Goal: Information Seeking & Learning: Find specific fact

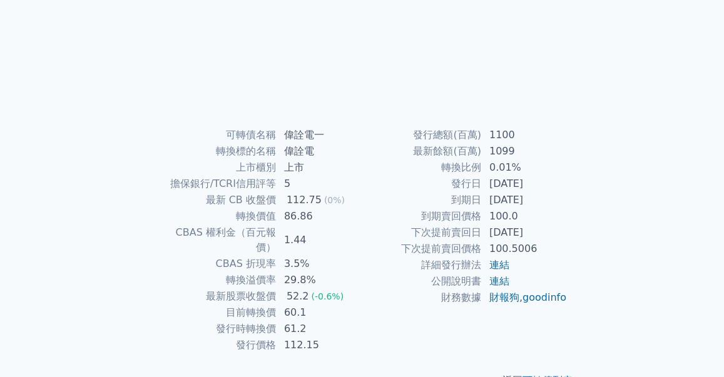
scroll to position [188, 0]
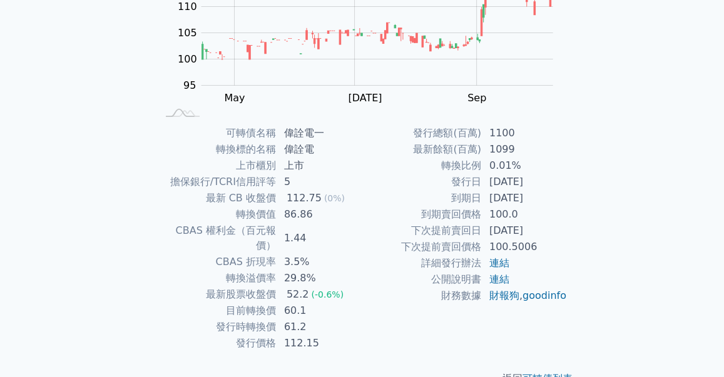
click at [293, 254] on td "3.5%" at bounding box center [320, 262] width 86 height 16
click at [297, 230] on td "1.44" at bounding box center [320, 238] width 86 height 31
click at [290, 270] on td "29.8%" at bounding box center [320, 278] width 86 height 16
click at [472, 218] on td "到期賣回價格" at bounding box center [422, 214] width 120 height 16
drag, startPoint x: 469, startPoint y: 218, endPoint x: 461, endPoint y: 218, distance: 7.5
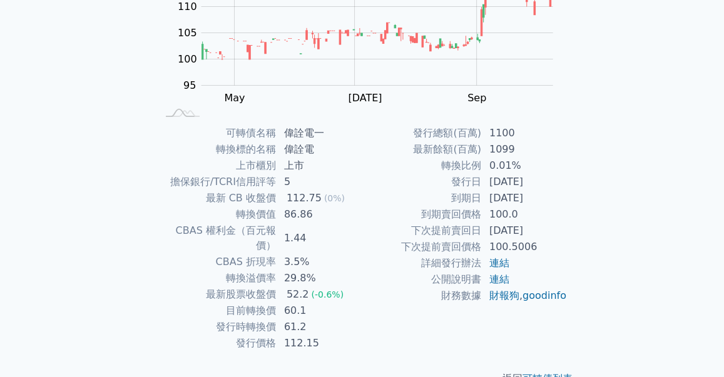
click at [469, 218] on td "到期賣回價格" at bounding box center [422, 214] width 120 height 16
drag, startPoint x: 446, startPoint y: 217, endPoint x: 438, endPoint y: 216, distance: 7.5
click at [438, 216] on td "到期賣回價格" at bounding box center [422, 214] width 120 height 16
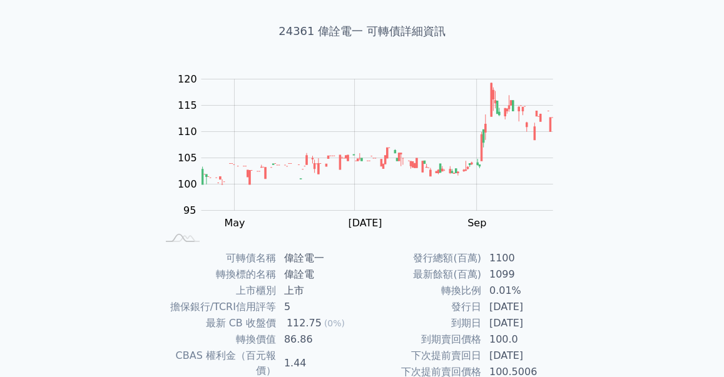
scroll to position [202, 0]
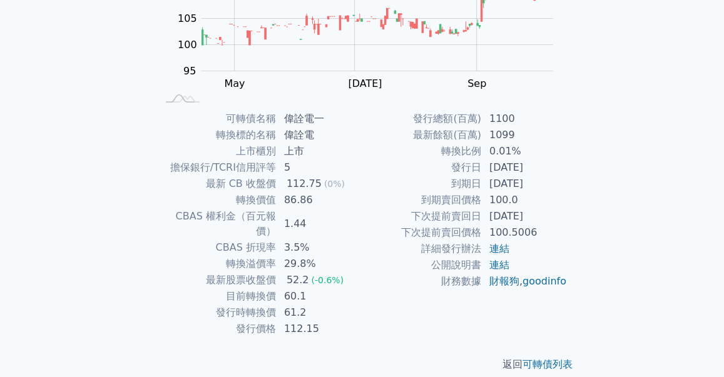
drag, startPoint x: 314, startPoint y: 222, endPoint x: 307, endPoint y: 222, distance: 7.5
click at [312, 223] on td "1.44" at bounding box center [320, 223] width 86 height 31
click at [298, 221] on td "1.44" at bounding box center [320, 223] width 86 height 31
click at [291, 240] on td "3.5%" at bounding box center [320, 248] width 86 height 16
click at [292, 288] on td "60.1" at bounding box center [320, 296] width 86 height 16
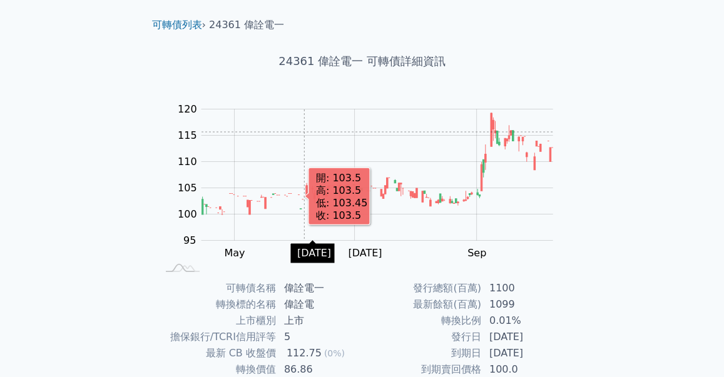
scroll to position [14, 0]
